Goal: Task Accomplishment & Management: Use online tool/utility

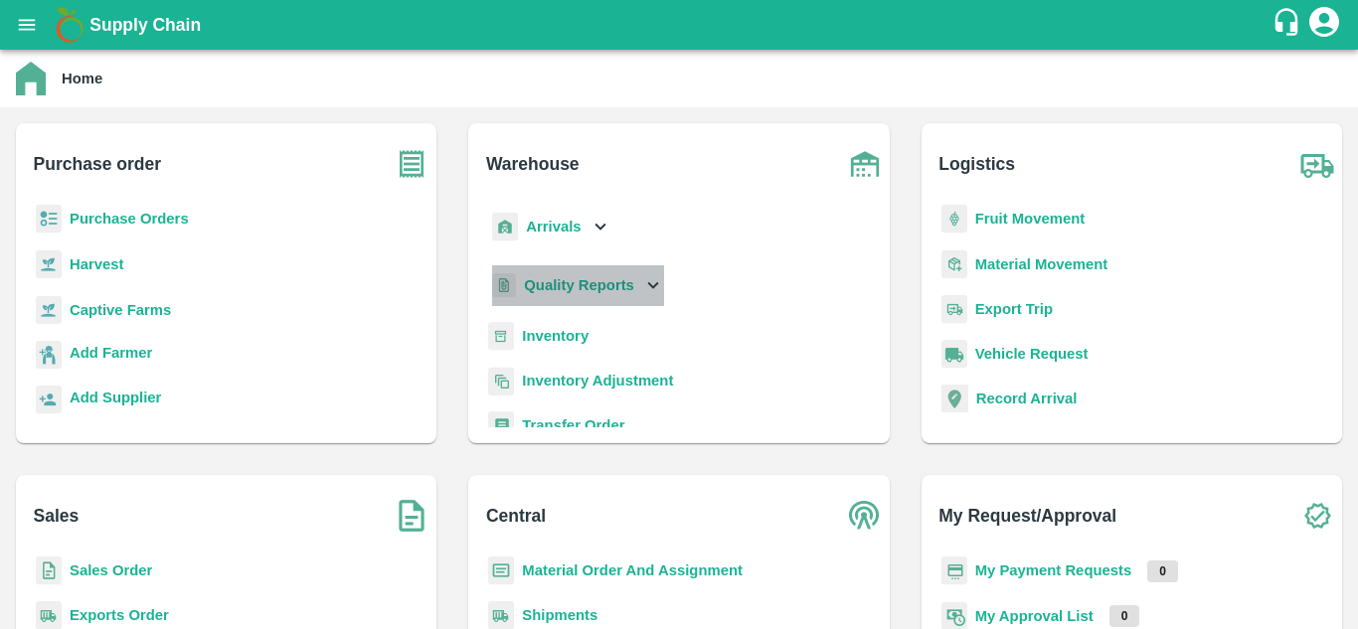
click at [573, 292] on b "Quality Reports" at bounding box center [579, 285] width 110 height 16
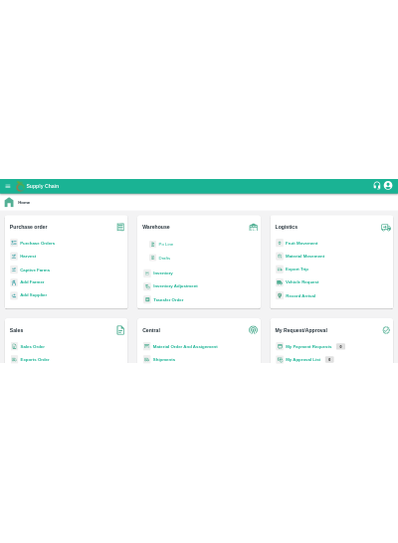
scroll to position [199, 0]
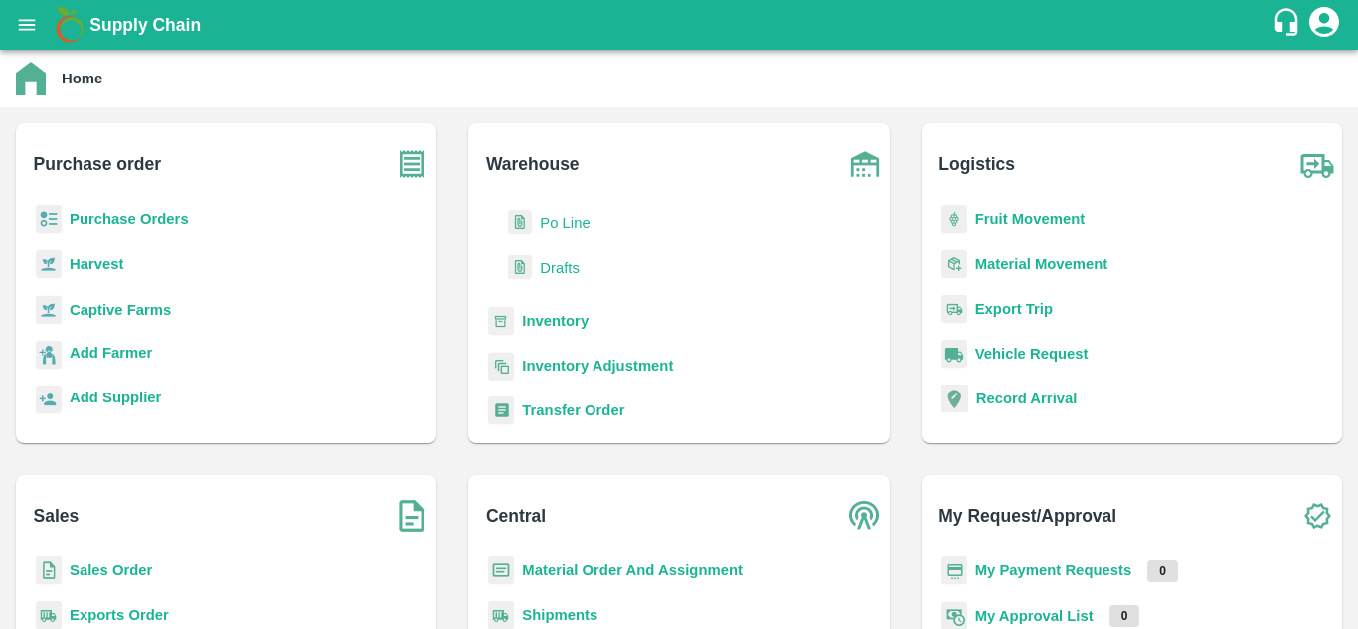
click at [565, 264] on span "Drafts" at bounding box center [560, 269] width 40 height 22
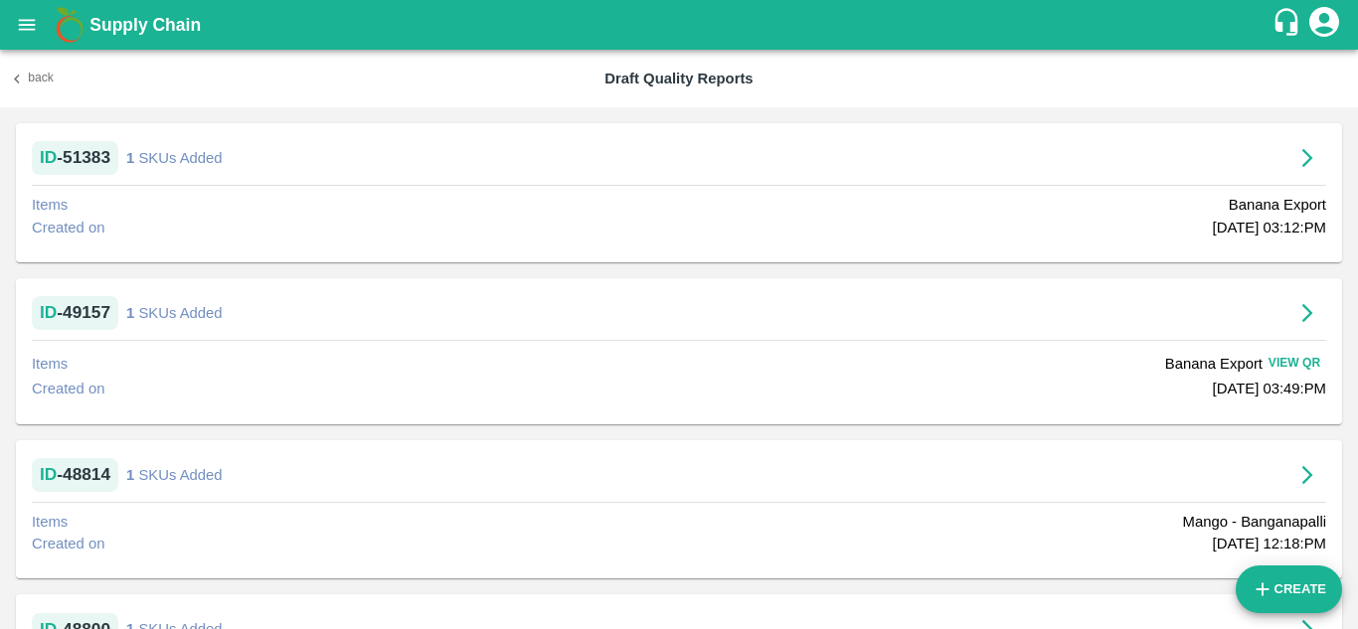
click at [74, 154] on div "ID - 51383" at bounding box center [75, 158] width 87 height 34
click at [1300, 156] on icon "button" at bounding box center [1308, 158] width 22 height 22
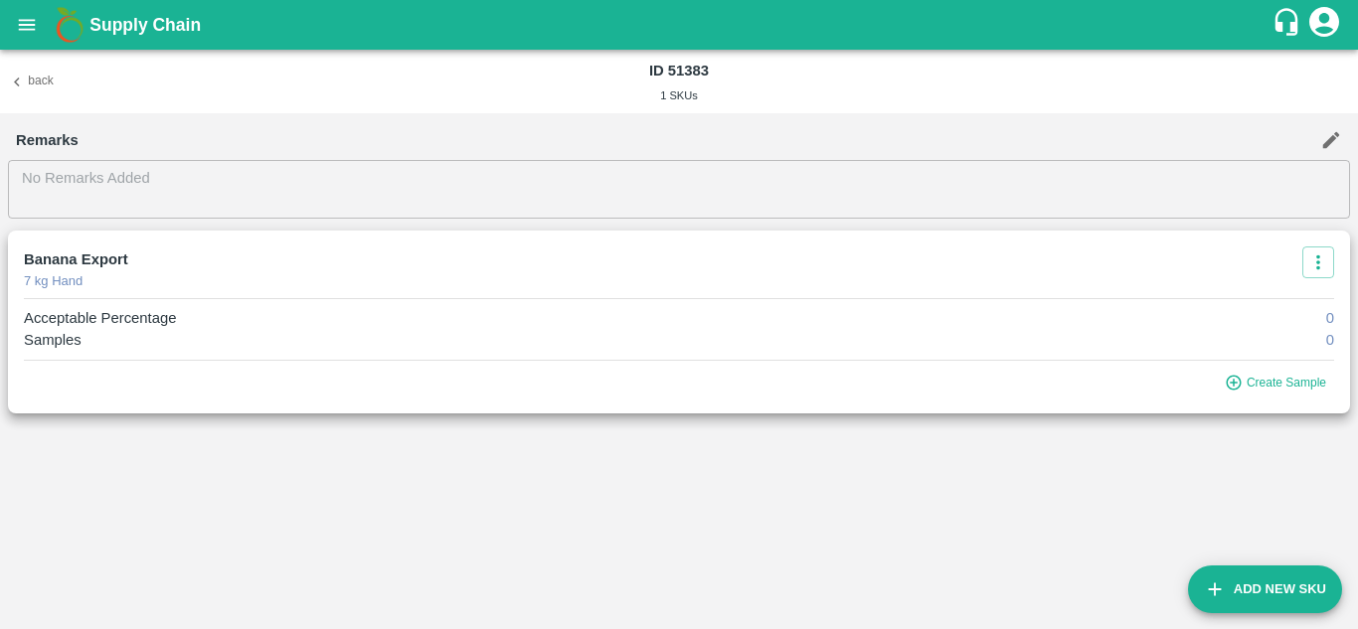
click at [1287, 381] on button "Create Sample" at bounding box center [1277, 383] width 113 height 29
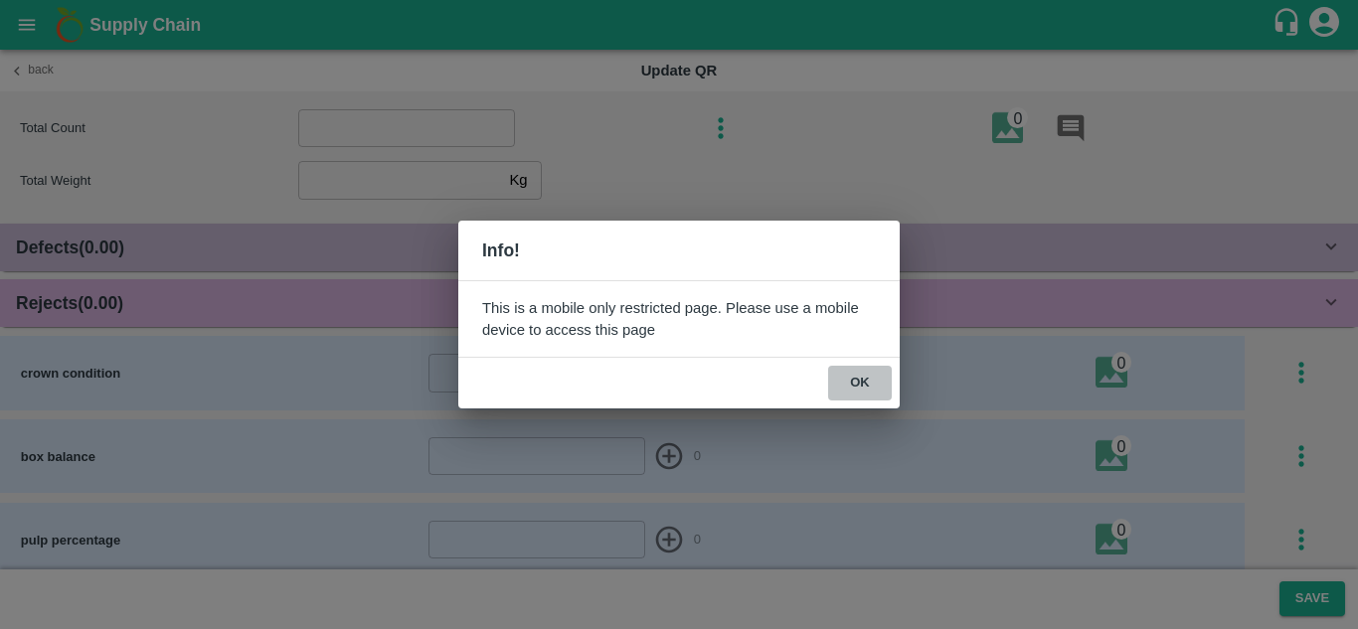
click at [868, 384] on button "ok" at bounding box center [860, 383] width 64 height 35
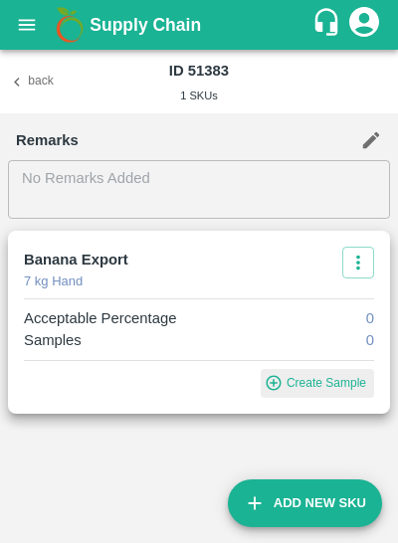
click at [329, 382] on button "Create Sample" at bounding box center [317, 383] width 113 height 29
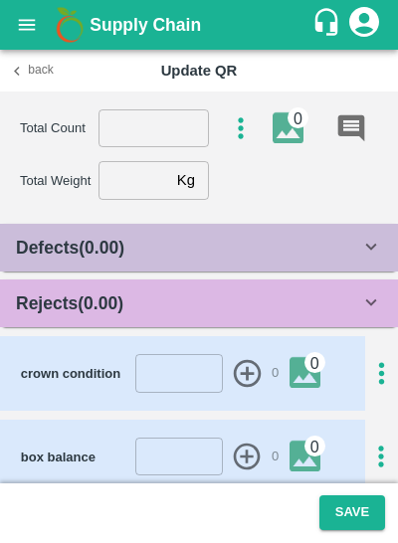
click at [242, 375] on icon "button" at bounding box center [247, 373] width 33 height 33
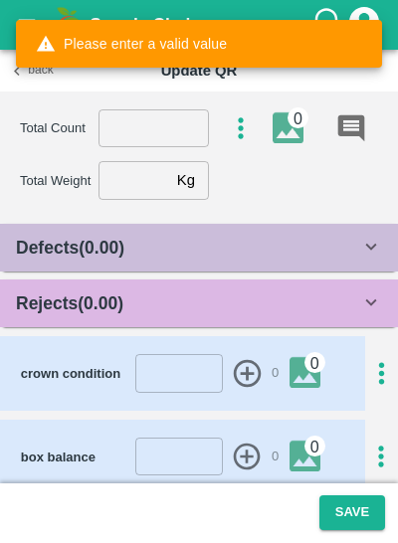
click at [181, 370] on input "number" at bounding box center [179, 373] width 88 height 38
type input "1"
click at [242, 368] on icon "button" at bounding box center [247, 373] width 33 height 33
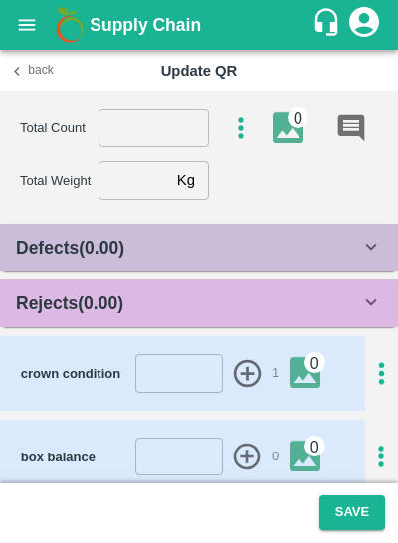
click at [175, 450] on input "number" at bounding box center [179, 457] width 88 height 38
type input "1"
click at [243, 454] on icon "button" at bounding box center [247, 457] width 33 height 33
click at [289, 126] on div "0" at bounding box center [297, 117] width 21 height 21
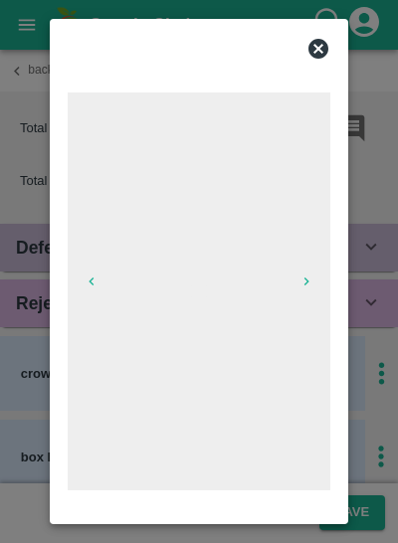
click at [319, 46] on icon at bounding box center [318, 49] width 20 height 20
